Goal: Transaction & Acquisition: Purchase product/service

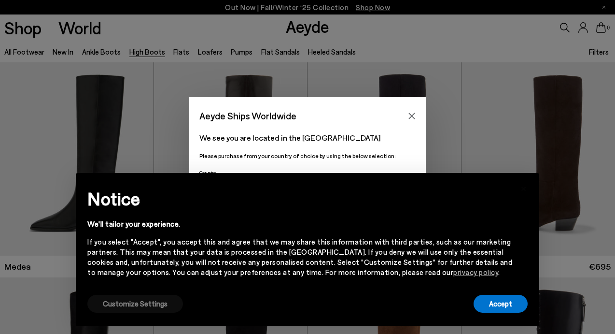
click at [111, 301] on button "Customize Settings" at bounding box center [135, 304] width 96 height 18
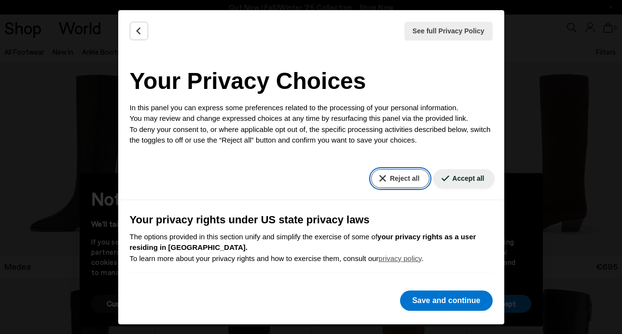
click at [396, 178] on button "Reject all" at bounding box center [400, 178] width 58 height 19
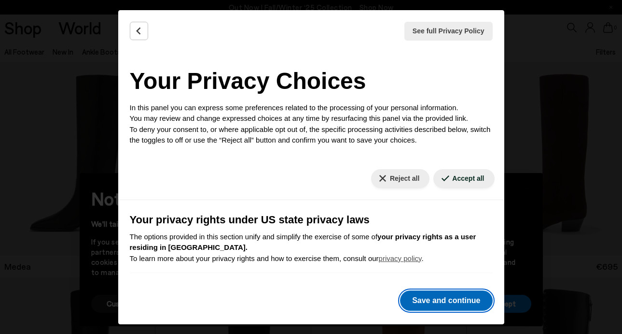
click at [450, 296] on button "Save and continue" at bounding box center [446, 300] width 92 height 20
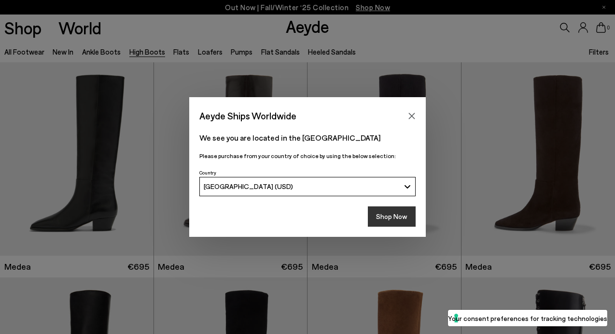
click at [403, 217] on button "Shop Now" at bounding box center [392, 216] width 48 height 20
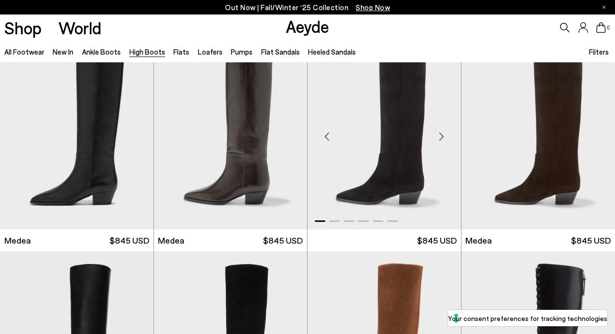
scroll to position [25, 0]
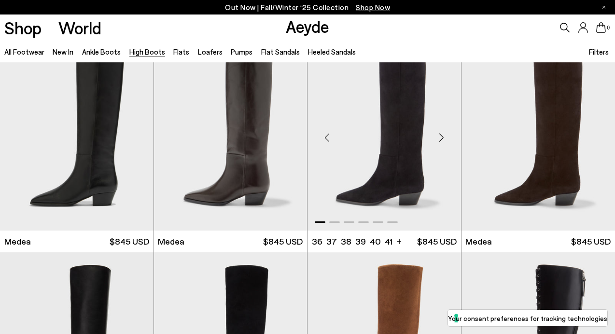
click at [402, 139] on img "1 / 6" at bounding box center [385, 133] width 154 height 193
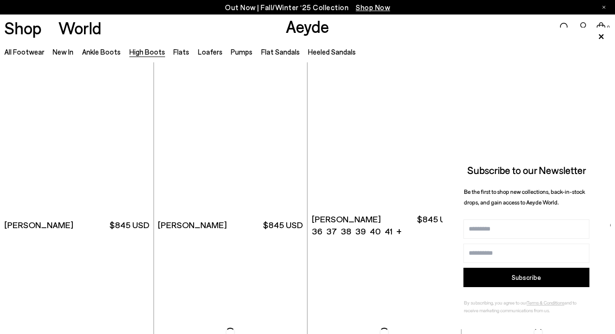
scroll to position [1541, 0]
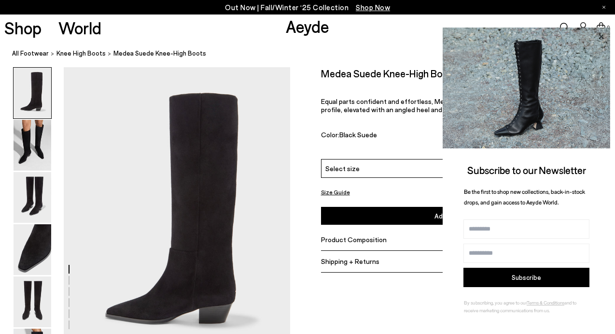
click at [599, 37] on icon at bounding box center [601, 36] width 13 height 13
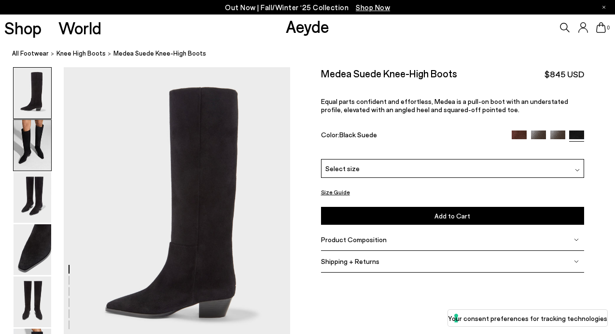
click at [36, 145] on img at bounding box center [33, 145] width 38 height 51
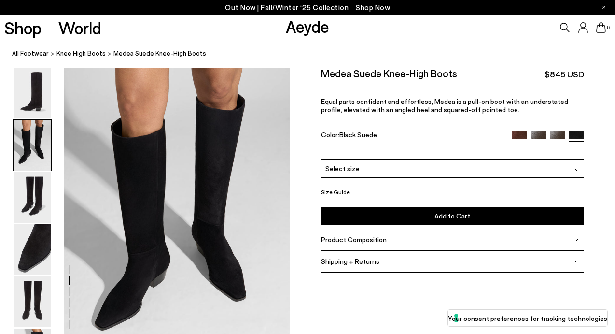
scroll to position [304, 0]
